Goal: Entertainment & Leisure: Consume media (video, audio)

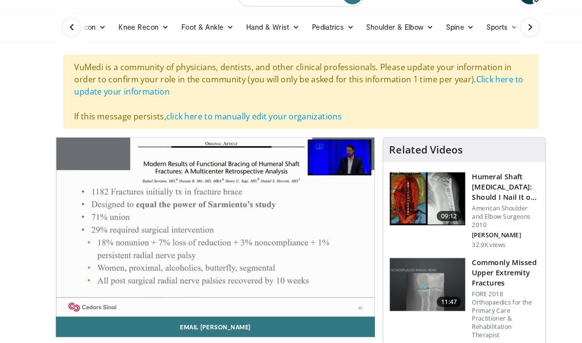
scroll to position [62, 0]
